Goal: Complete application form

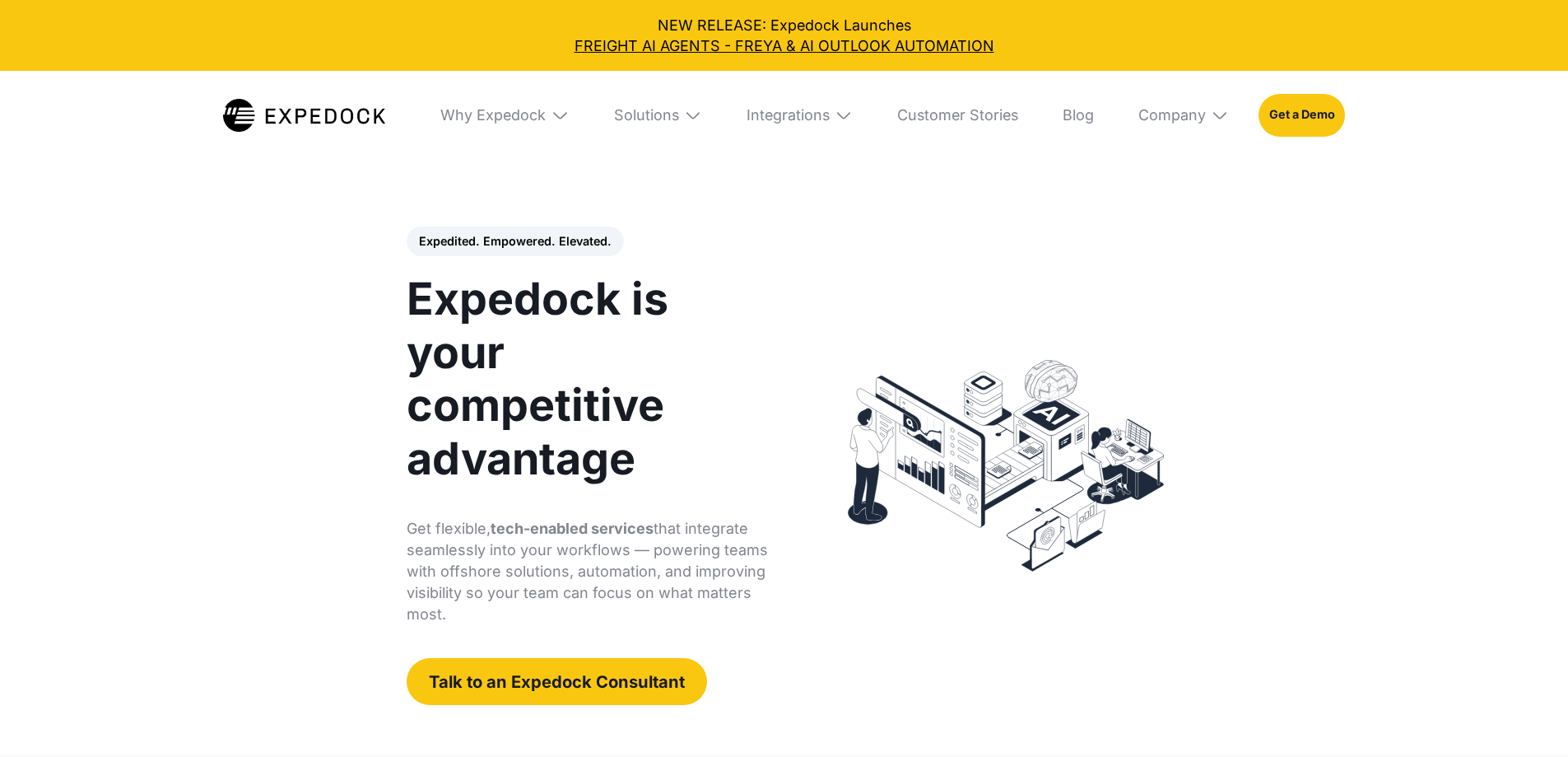
select select
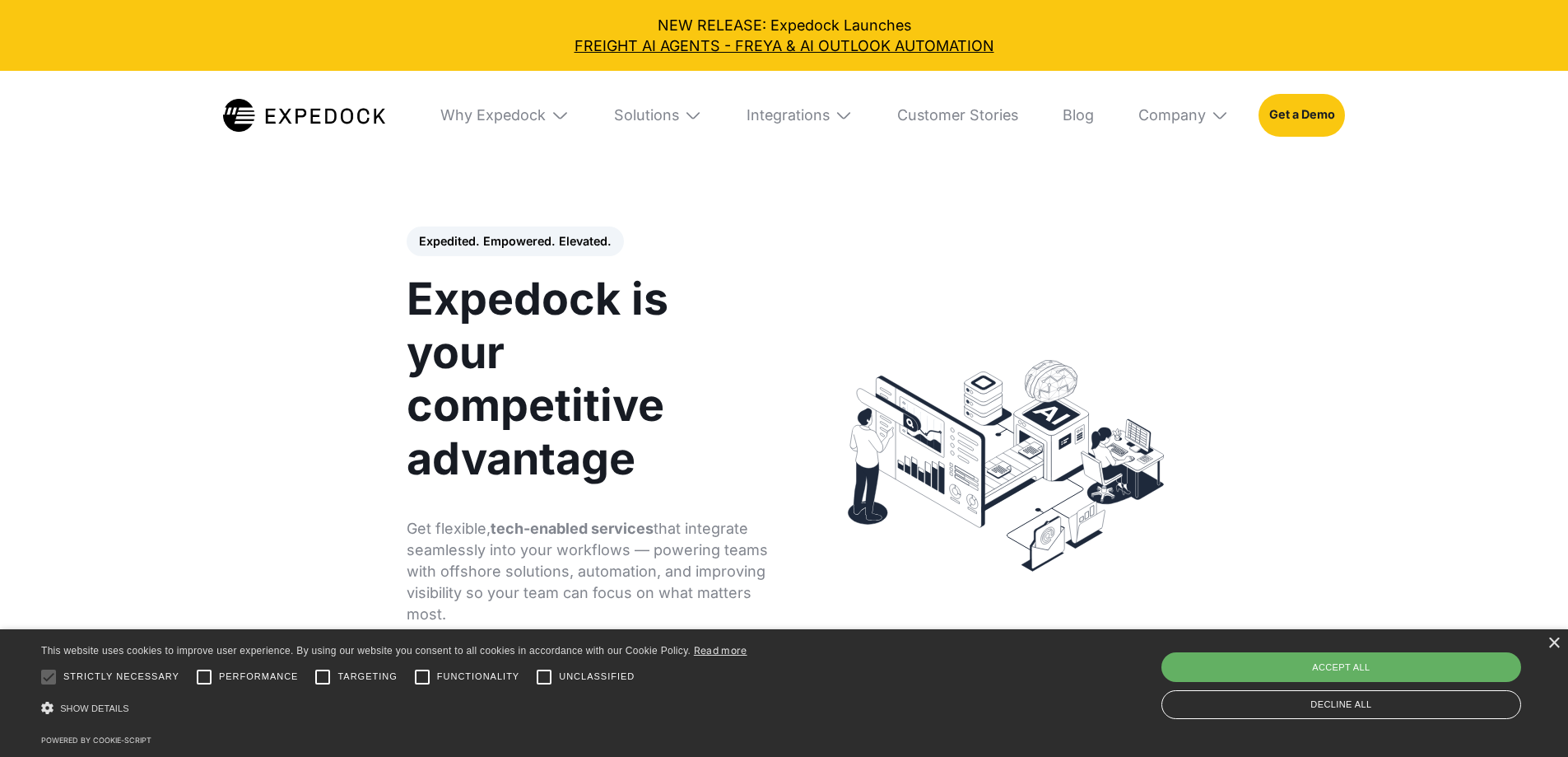
click at [1379, 672] on div "Accept all" at bounding box center [1341, 667] width 359 height 30
checkbox input "true"
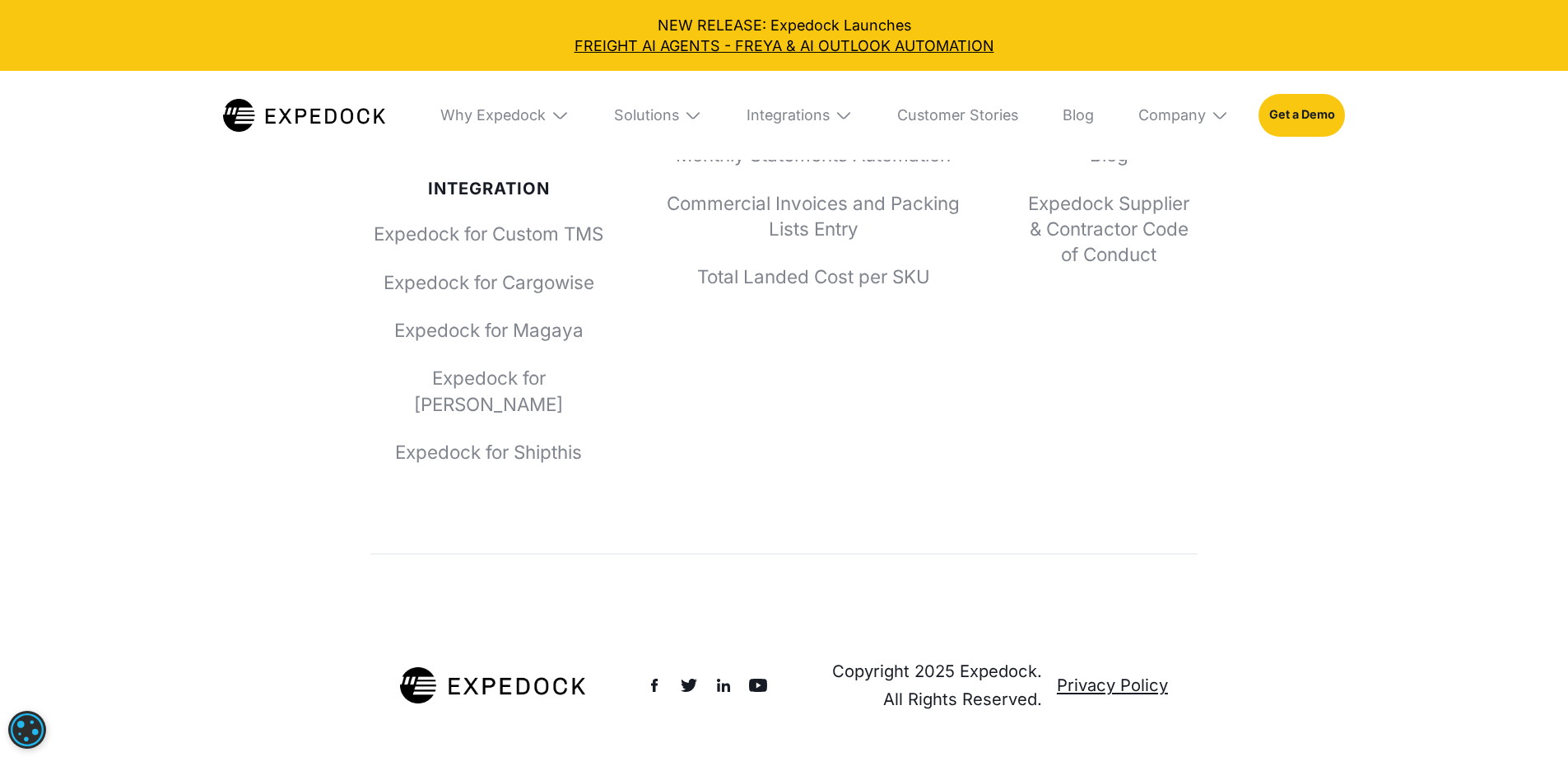
scroll to position [6814, 0]
type input "[PERSON_NAME]"
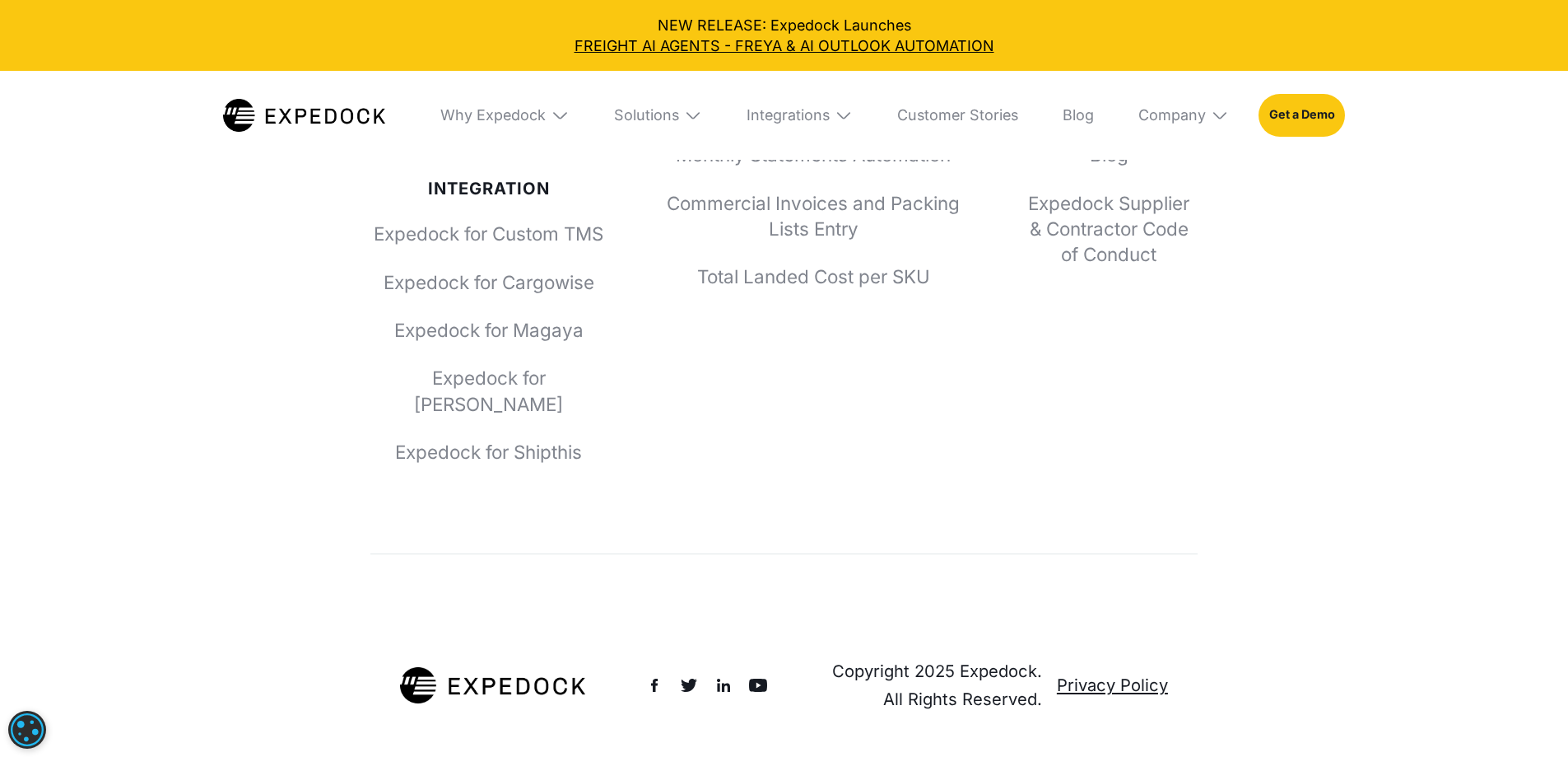
type input "[PERSON_NAME]@"
